Goal: Task Accomplishment & Management: Manage account settings

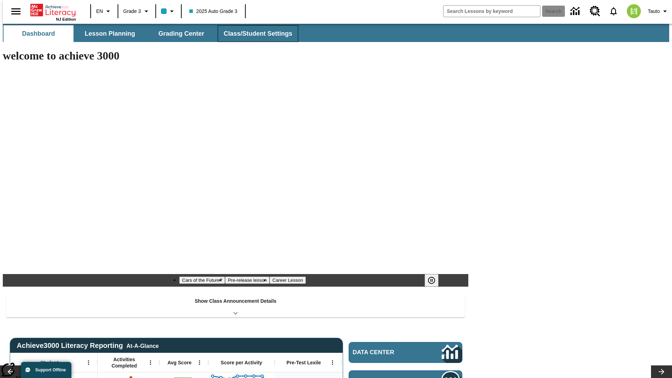
click at [254, 34] on button "Class/Student Settings" at bounding box center [258, 33] width 81 height 17
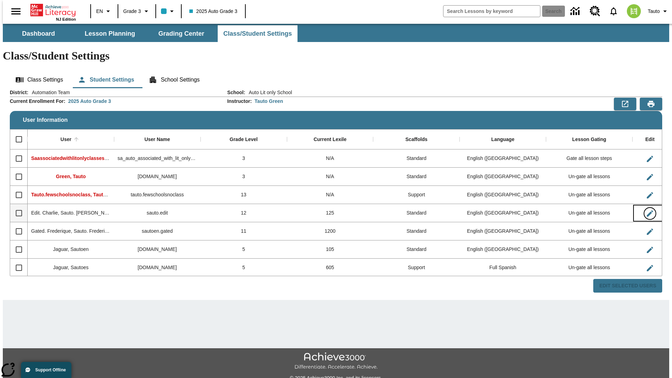
click at [647, 210] on icon "Edit User" at bounding box center [650, 213] width 6 height 6
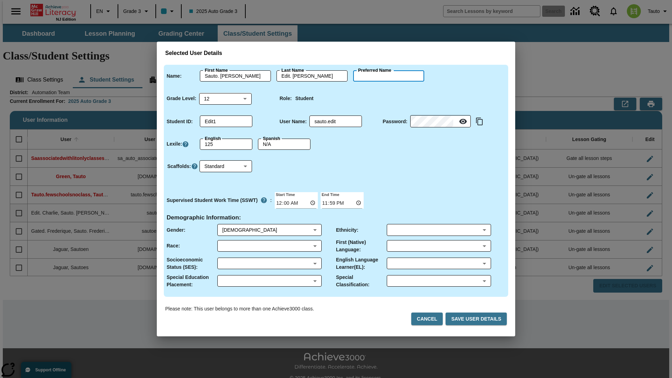
type input "Braeden"
click at [430, 319] on button "Cancel" at bounding box center [428, 319] width 32 height 13
click at [647, 210] on icon "Edit User" at bounding box center [650, 213] width 6 height 6
